Goal: Download file/media

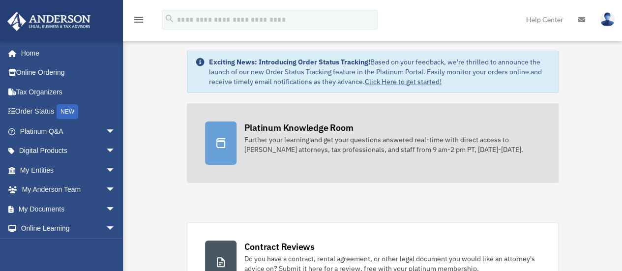
scroll to position [49, 0]
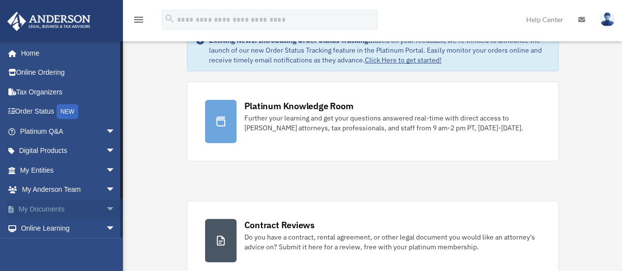
click at [48, 207] on link "My Documents arrow_drop_down" at bounding box center [68, 209] width 123 height 20
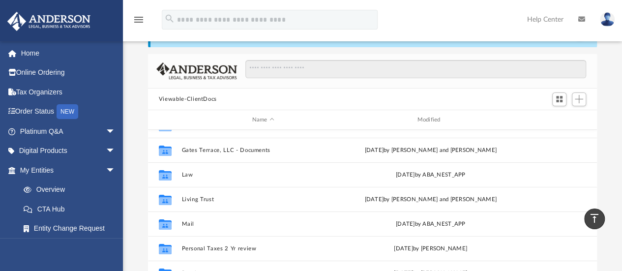
scroll to position [49, 0]
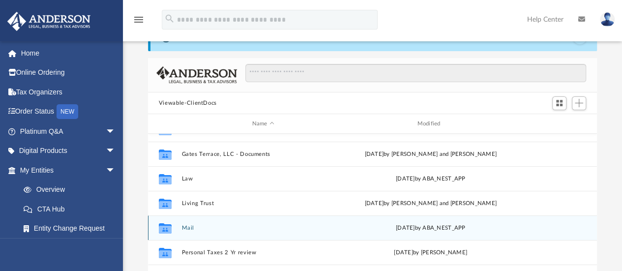
click at [184, 225] on button "Mail" at bounding box center [262, 228] width 163 height 6
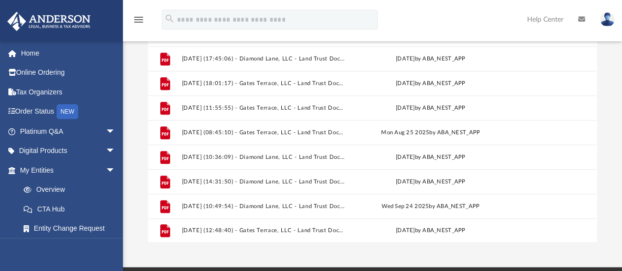
scroll to position [197, 0]
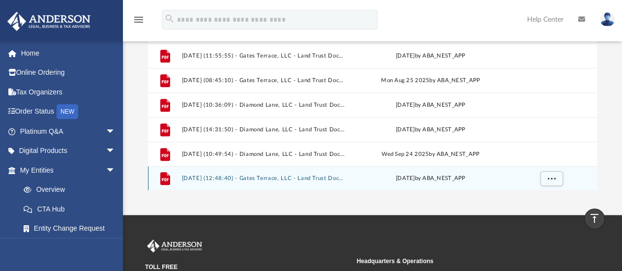
click at [161, 180] on g "grid" at bounding box center [165, 178] width 10 height 13
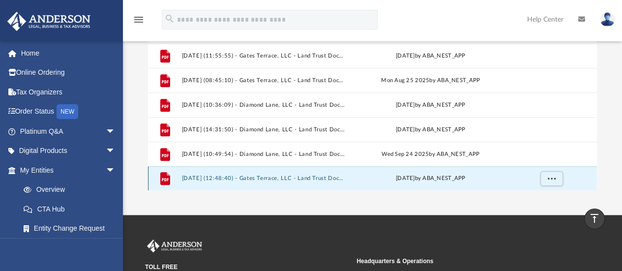
click at [166, 179] on icon "grid" at bounding box center [165, 178] width 10 height 13
click at [549, 176] on span "More options" at bounding box center [551, 178] width 8 height 5
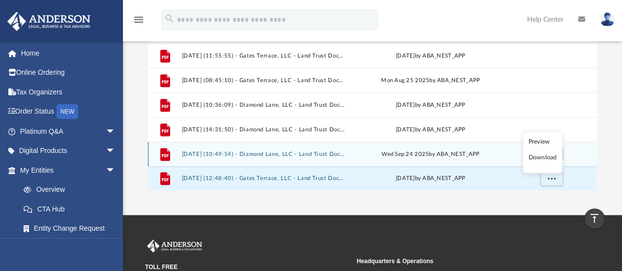
click at [539, 159] on li "Download" at bounding box center [542, 157] width 29 height 10
click at [294, 151] on button "[DATE] (10:49:54) - Diamond Lane, LLC - Land Trust Documents from [PERSON_NAME]…" at bounding box center [262, 154] width 163 height 6
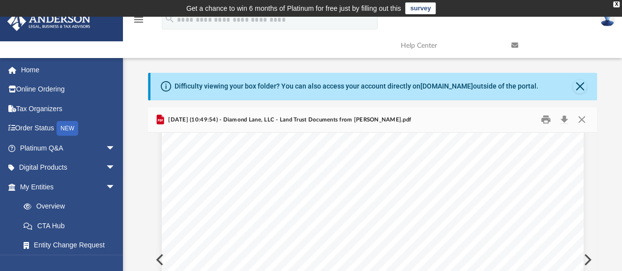
scroll to position [885, 0]
click at [579, 83] on button "Close" at bounding box center [580, 87] width 14 height 14
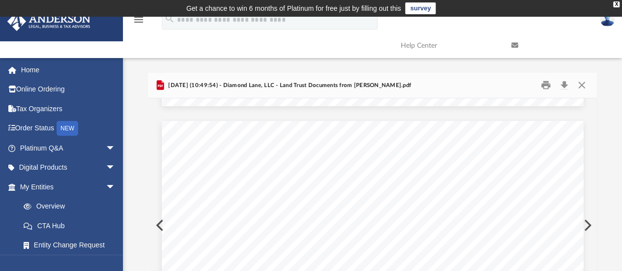
scroll to position [295, 0]
click at [562, 83] on button "Download" at bounding box center [564, 85] width 18 height 15
click at [567, 86] on button "Download" at bounding box center [564, 85] width 18 height 15
click at [582, 82] on button "Close" at bounding box center [582, 85] width 18 height 15
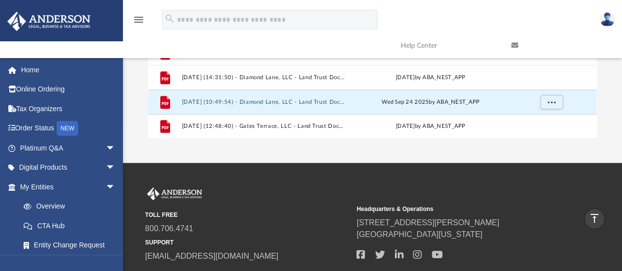
scroll to position [229, 0]
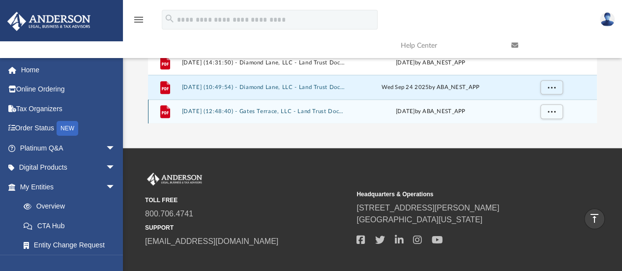
click at [296, 107] on div "File [DATE] (12:48:40) - Gates Terrace, LLC - Land Trust Documents.pdf [DATE] b…" at bounding box center [372, 111] width 449 height 25
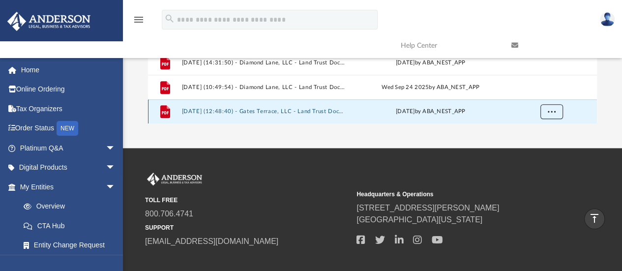
click at [550, 107] on button "More options" at bounding box center [551, 111] width 23 height 15
click at [531, 75] on li "Preview" at bounding box center [542, 75] width 29 height 10
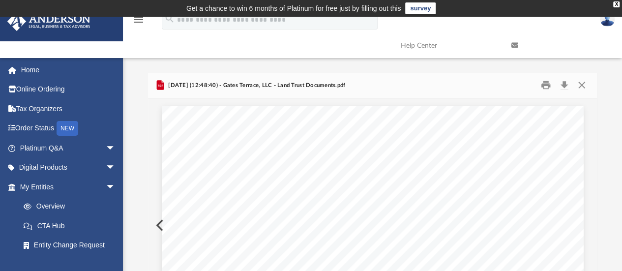
scroll to position [0, 0]
click at [605, 25] on img at bounding box center [607, 19] width 15 height 14
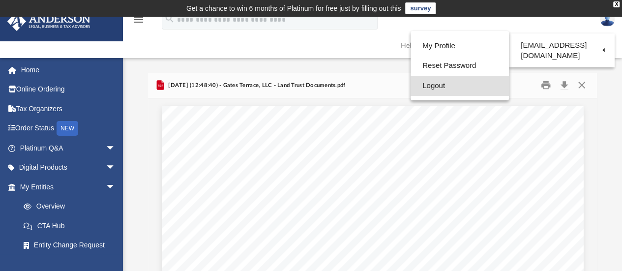
click at [424, 85] on link "Logout" at bounding box center [460, 86] width 98 height 20
